Goal: Find specific page/section: Find specific page/section

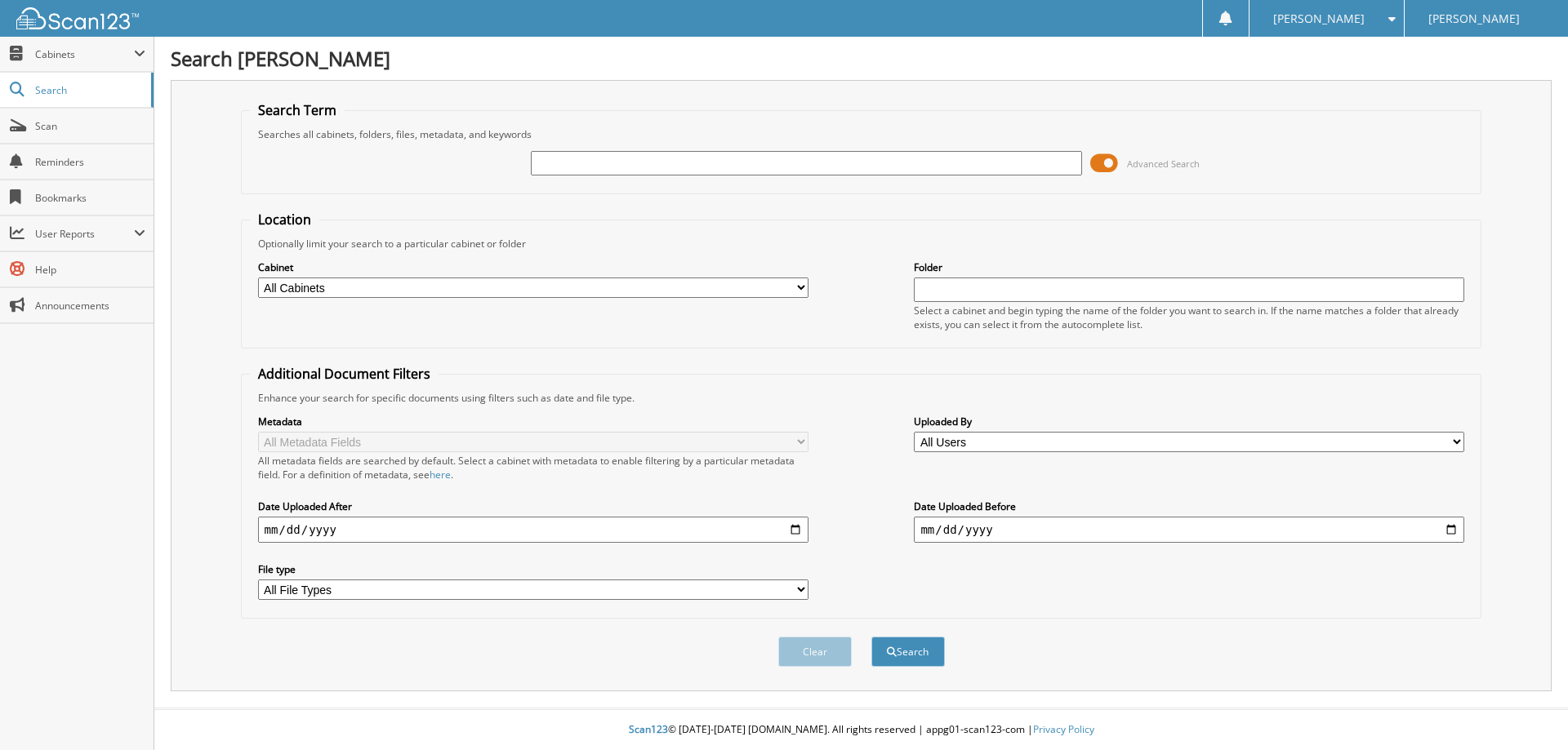
drag, startPoint x: 648, startPoint y: 170, endPoint x: 657, endPoint y: 174, distance: 9.8
click at [648, 170] on input "text" at bounding box center [806, 163] width 551 height 24
type input "[US_VEHICLE_IDENTIFICATION_NUMBER]"
click at [922, 650] on button "Search" at bounding box center [907, 651] width 74 height 30
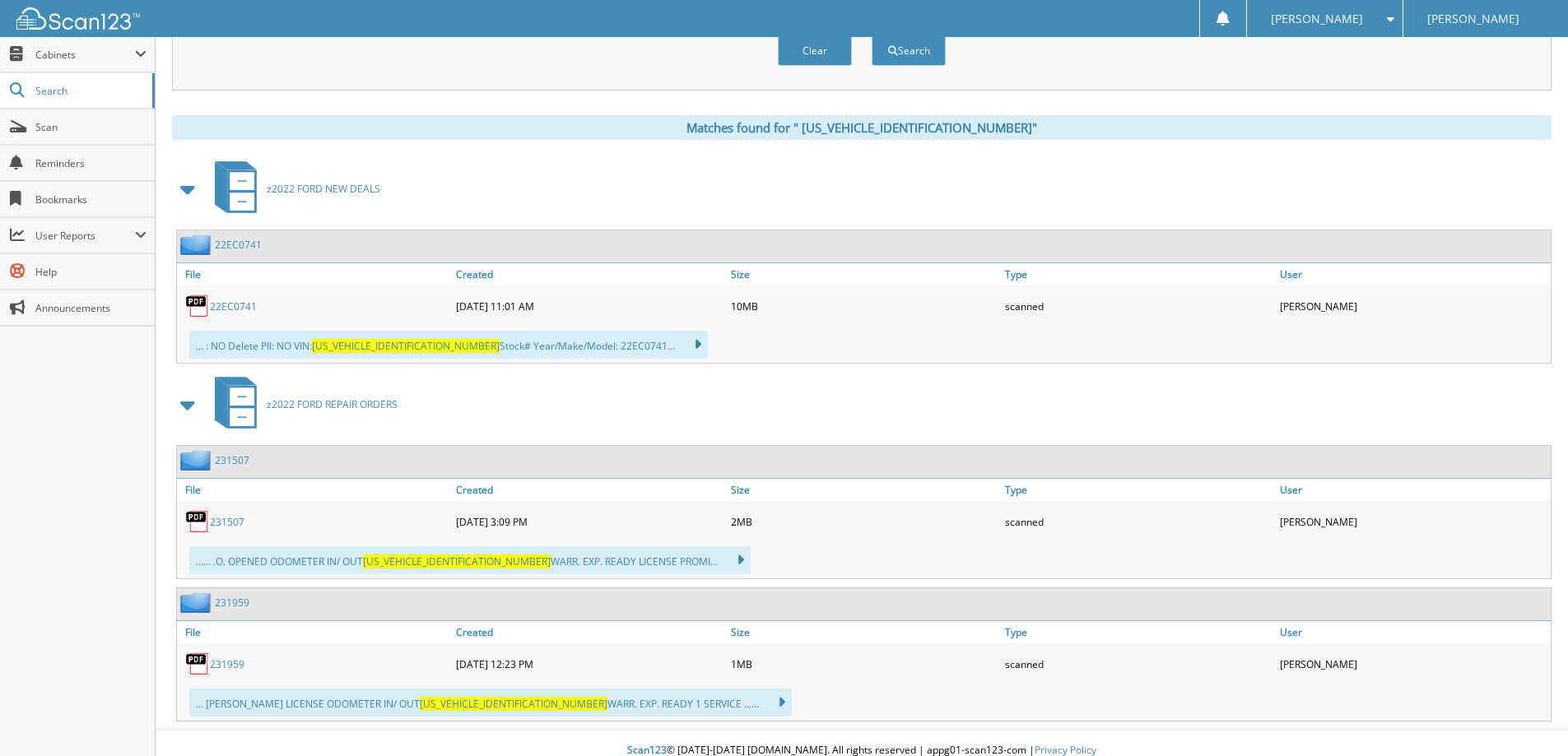
scroll to position [622, 0]
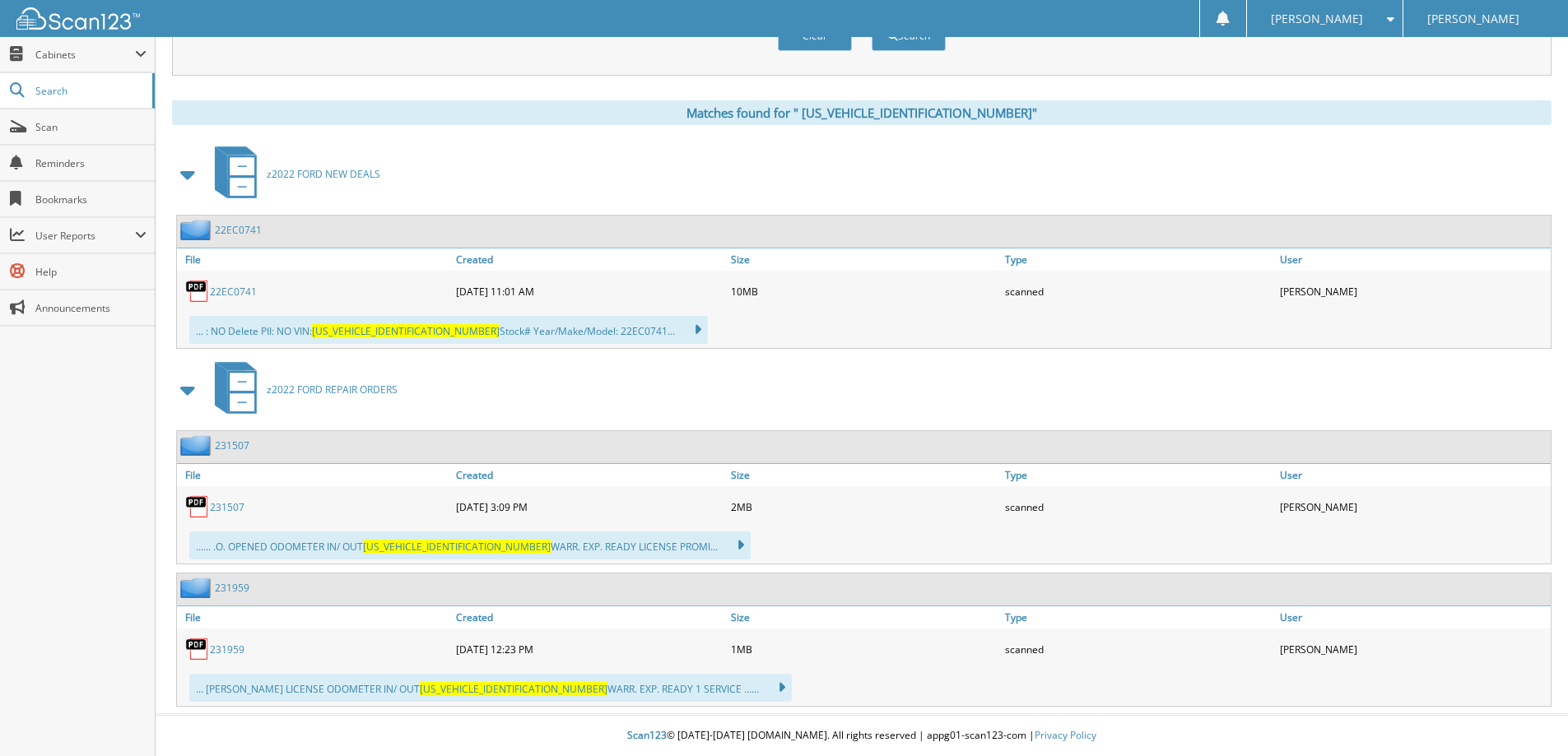
click at [233, 292] on link "2 2 E C 0 7 4 1" at bounding box center [233, 291] width 47 height 14
